Goal: Information Seeking & Learning: Learn about a topic

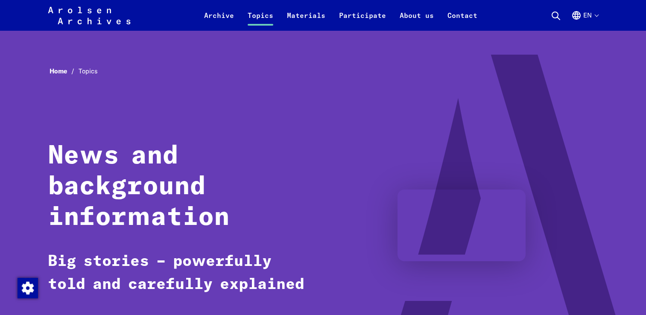
scroll to position [85, 0]
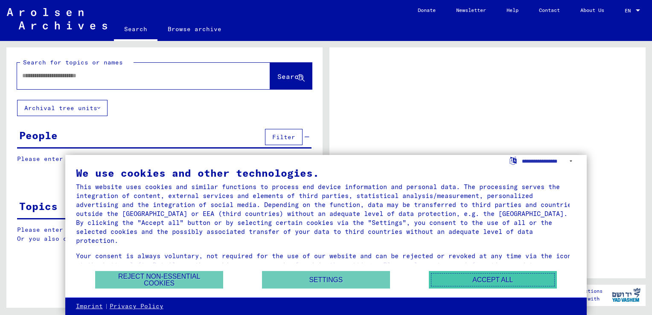
click at [456, 276] on button "Accept all" at bounding box center [493, 279] width 128 height 17
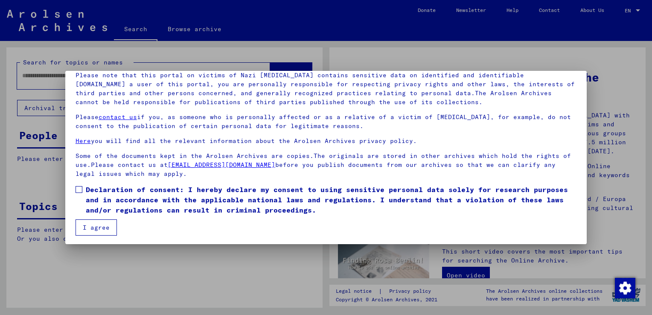
scroll to position [64, 0]
click at [85, 186] on label "Declaration of consent: I hereby declare my consent to using sensitive personal…" at bounding box center [326, 198] width 501 height 31
click at [97, 227] on button "I agree" at bounding box center [96, 226] width 41 height 16
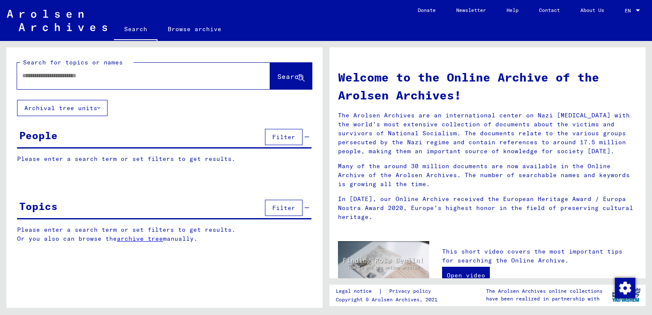
click at [143, 79] on input "text" at bounding box center [133, 75] width 222 height 9
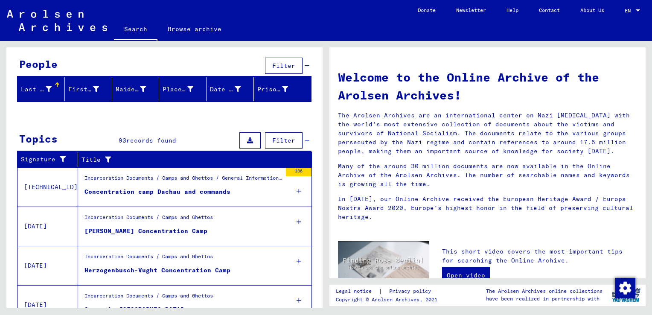
scroll to position [85, 0]
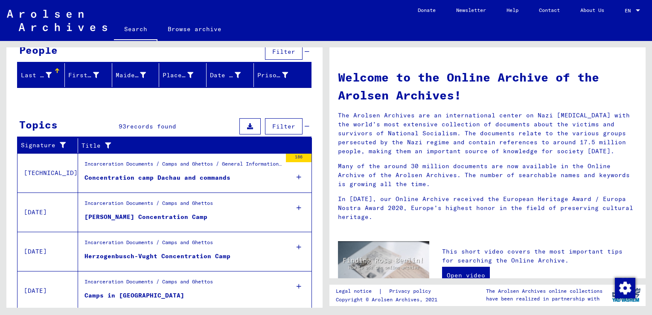
click at [181, 173] on div "Concentration camp Dachau and commands" at bounding box center [157, 177] width 146 height 9
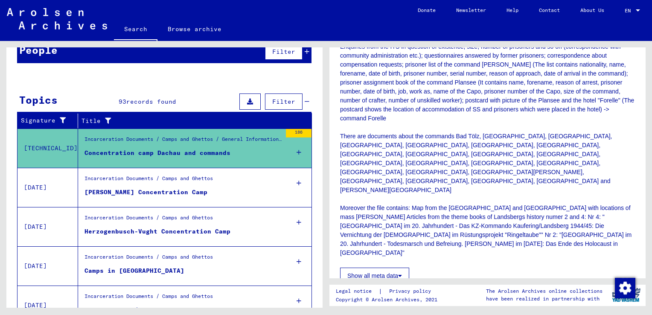
scroll to position [85, 0]
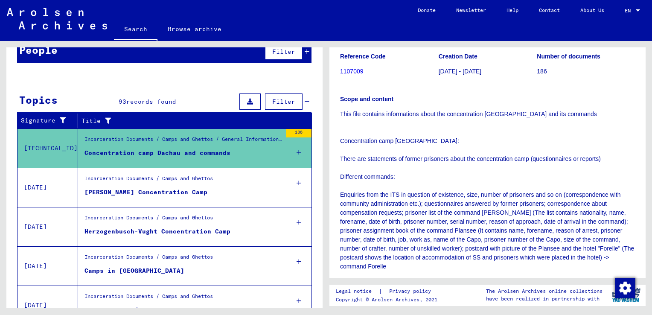
click at [186, 195] on figure "Groß-Rosen Concentration Camp" at bounding box center [182, 194] width 197 height 13
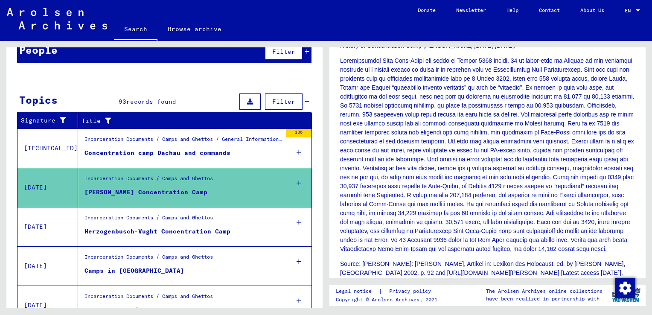
scroll to position [299, 0]
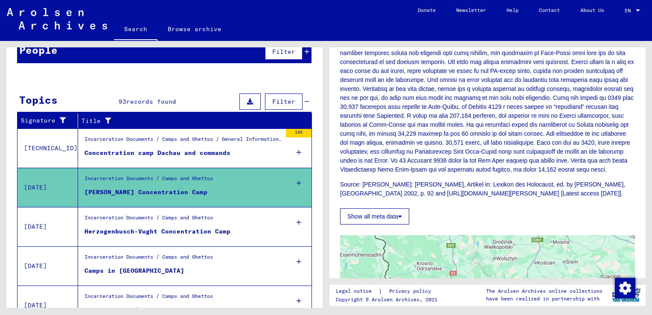
click at [383, 224] on button "Show all meta data" at bounding box center [374, 216] width 69 height 16
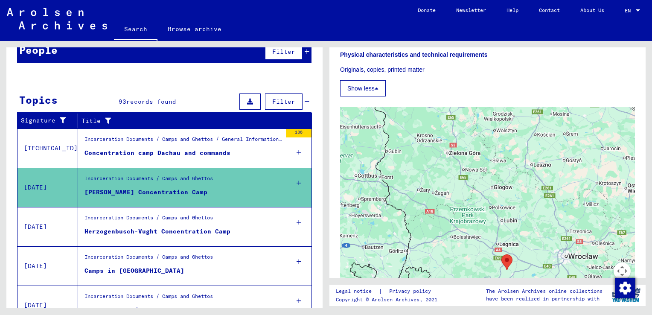
scroll to position [597, 0]
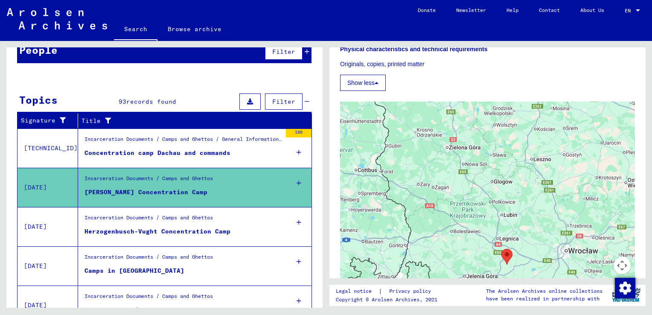
click at [222, 227] on figure "Herzogenbusch-Vught Concentration Camp" at bounding box center [182, 233] width 197 height 13
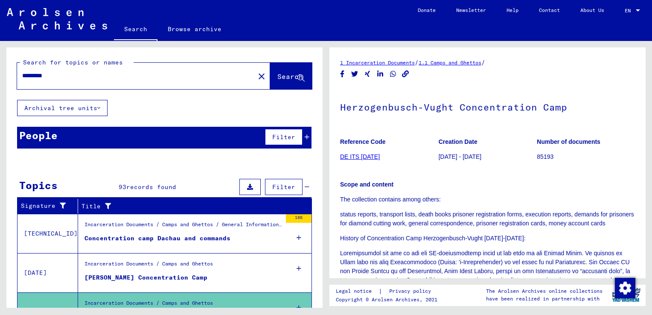
click at [101, 72] on input "*********" at bounding box center [135, 75] width 227 height 9
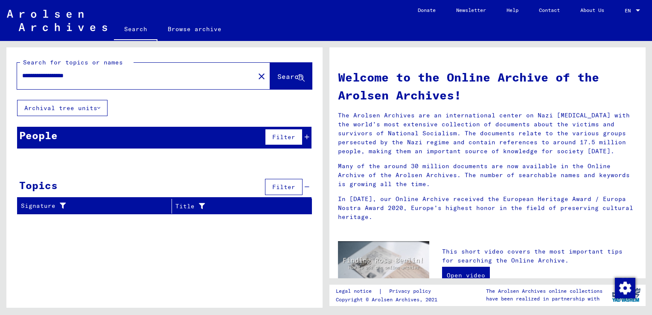
type input "**********"
click at [279, 79] on span "Search" at bounding box center [290, 76] width 26 height 9
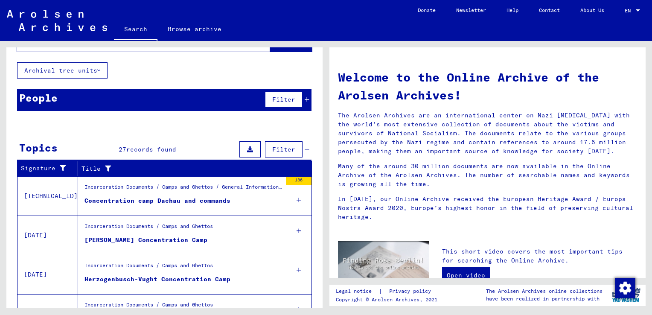
scroll to position [43, 0]
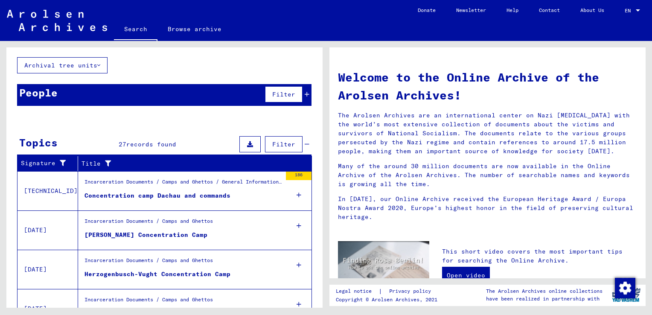
click at [189, 191] on div "Concentration camp Dachau and commands" at bounding box center [157, 195] width 146 height 9
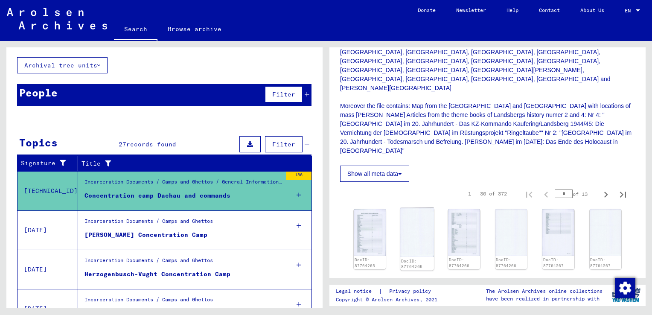
scroll to position [341, 0]
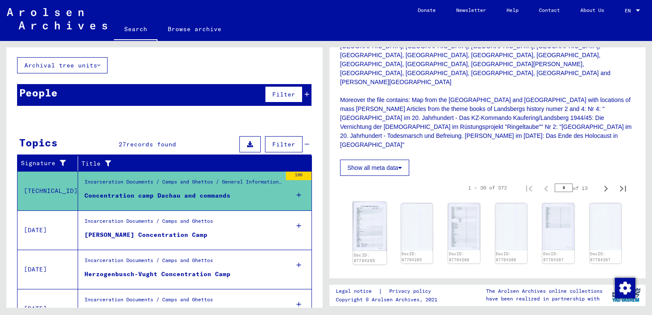
click at [374, 202] on img at bounding box center [369, 226] width 33 height 49
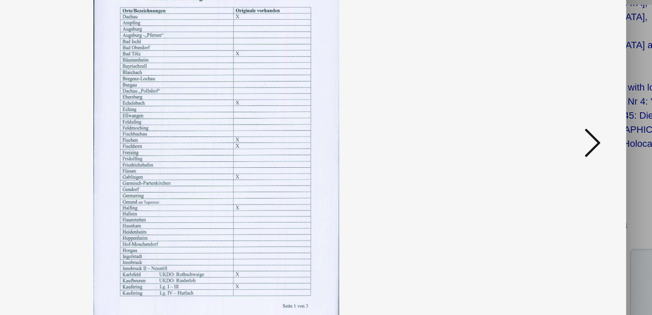
click at [567, 137] on icon at bounding box center [565, 135] width 10 height 20
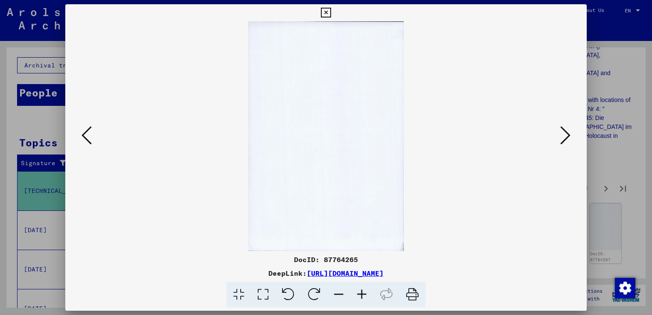
click at [560, 137] on icon at bounding box center [565, 135] width 10 height 20
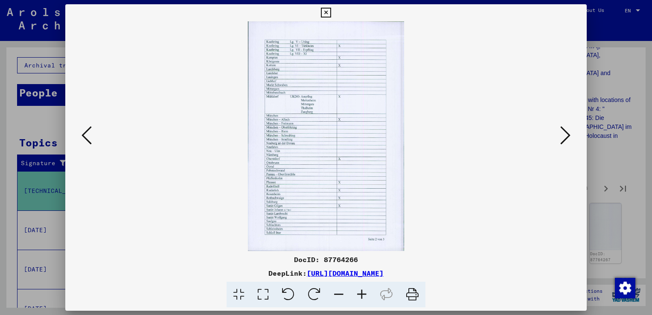
click at [560, 137] on icon at bounding box center [565, 135] width 10 height 20
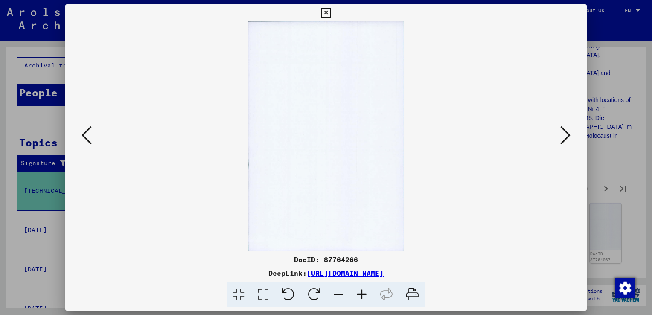
click at [562, 137] on icon at bounding box center [565, 135] width 10 height 20
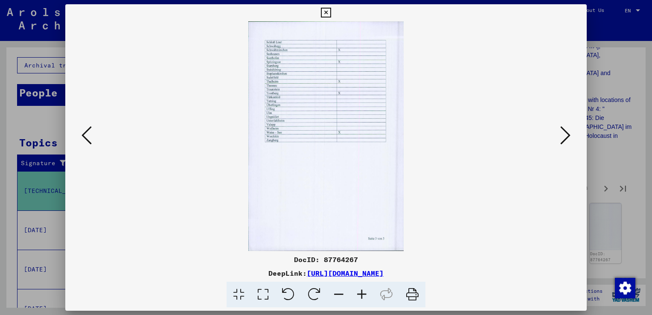
click at [560, 137] on icon at bounding box center [565, 135] width 10 height 20
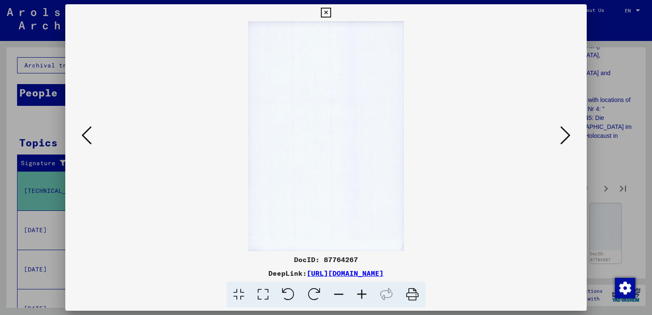
click at [560, 137] on icon at bounding box center [565, 135] width 10 height 20
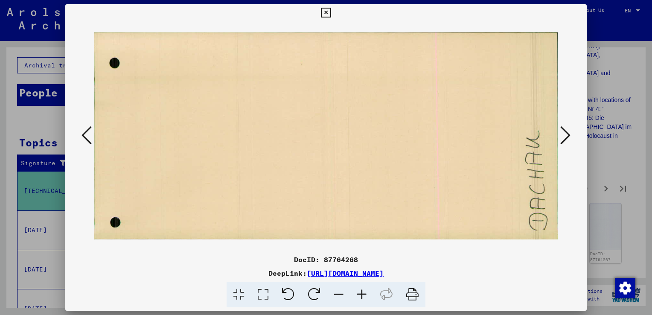
click at [560, 137] on icon at bounding box center [565, 135] width 10 height 20
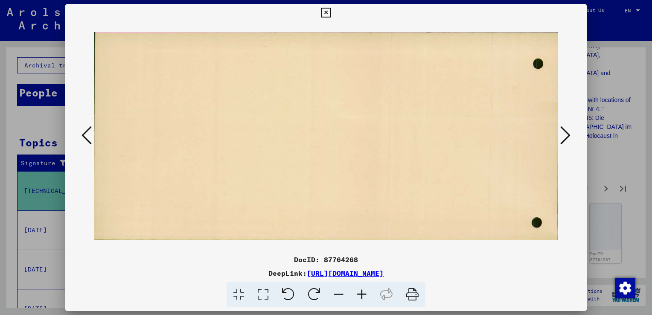
click at [560, 137] on icon at bounding box center [565, 135] width 10 height 20
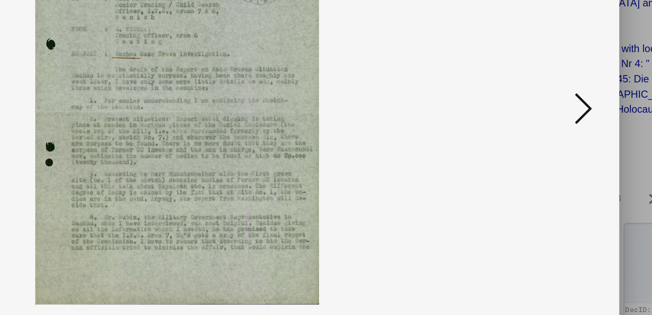
scroll to position [0, 0]
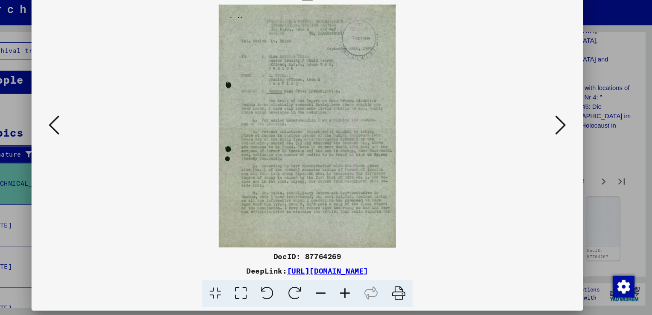
click at [329, 272] on link "https://collections.arolsen-archives.org/en/document/87764269" at bounding box center [345, 273] width 77 height 9
click at [35, 103] on div at bounding box center [326, 157] width 652 height 315
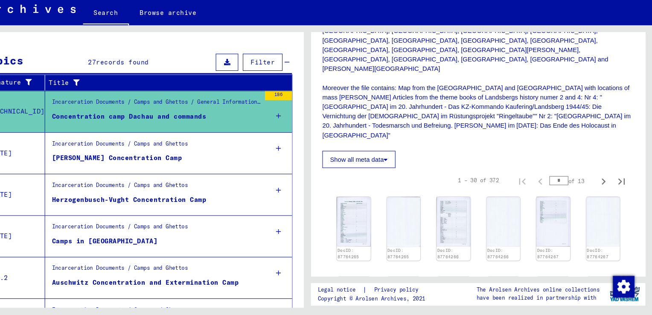
scroll to position [164, 0]
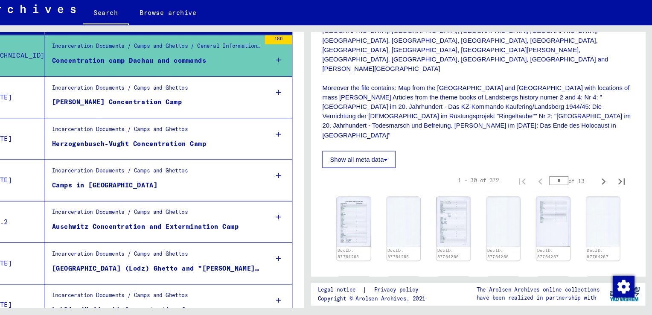
click at [153, 224] on figure "Incarceration Documents / Camps and Ghettos" at bounding box center [182, 220] width 197 height 13
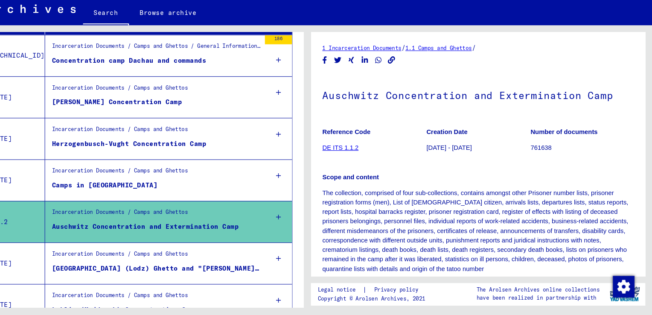
click at [180, 257] on div "Incarceration Documents / Camps and Ghettos" at bounding box center [148, 259] width 128 height 12
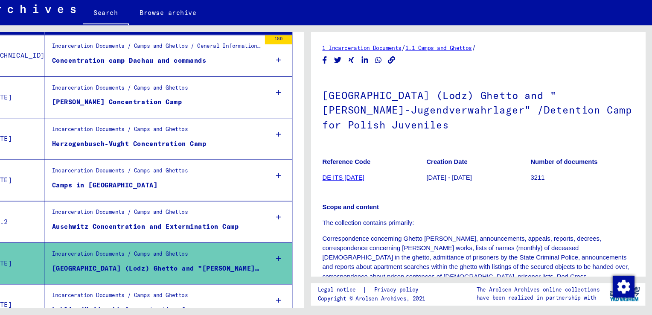
click at [413, 65] on link "1 Incarceration Documents" at bounding box center [377, 62] width 75 height 6
click at [409, 61] on link "1 Incarceration Documents" at bounding box center [377, 62] width 75 height 6
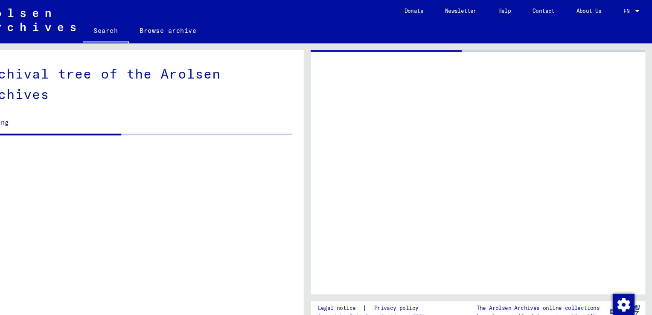
click at [408, 48] on div at bounding box center [315, 48] width 316 height 2
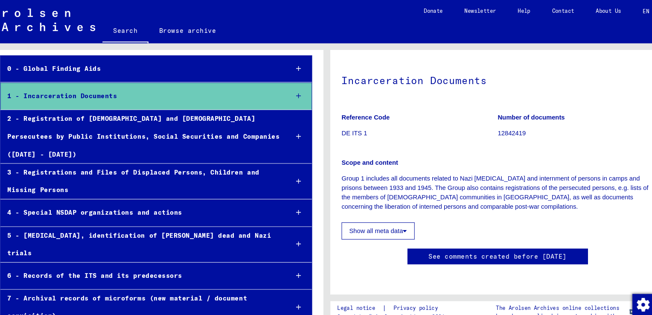
scroll to position [63, 0]
